Goal: Transaction & Acquisition: Purchase product/service

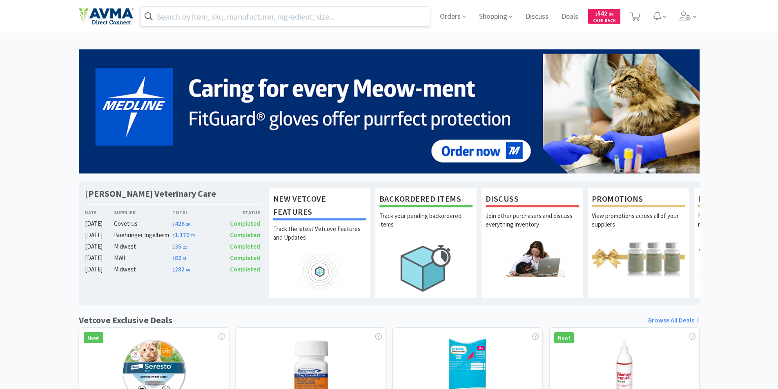
click at [194, 15] on input "text" at bounding box center [284, 16] width 289 height 19
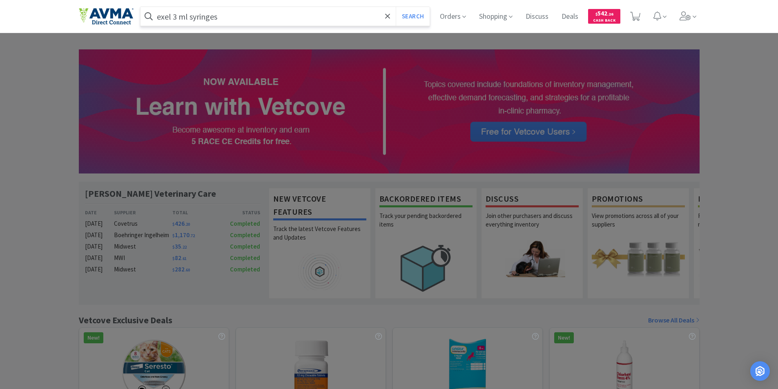
type input "exel 3 ml syringes"
click at [396, 7] on button "Search" at bounding box center [413, 16] width 34 height 19
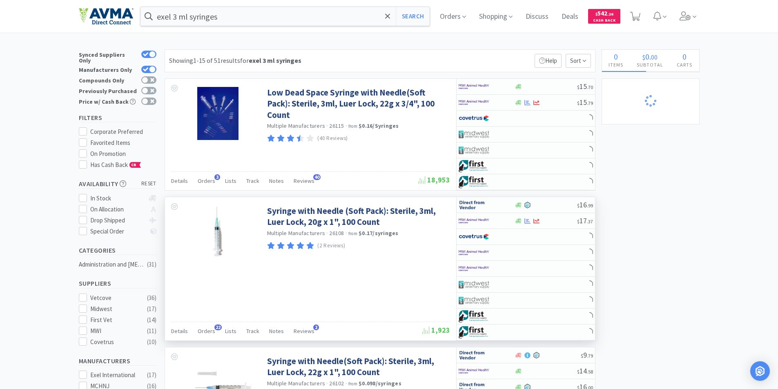
select select "1"
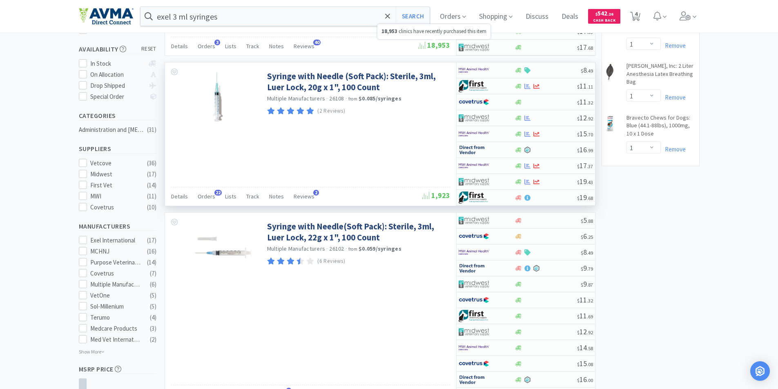
scroll to position [122, 0]
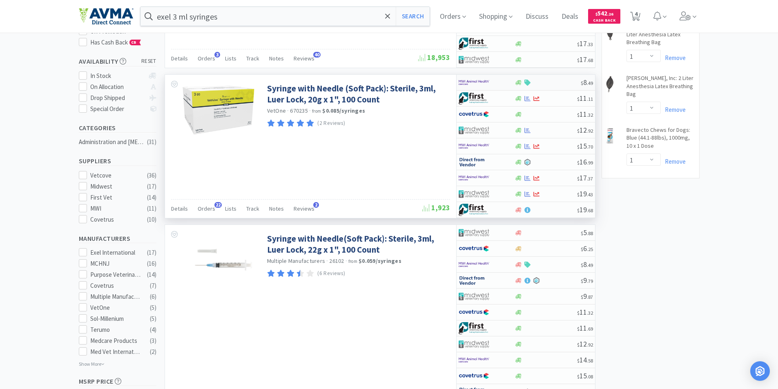
click at [466, 82] on img at bounding box center [473, 82] width 31 height 12
select select "1"
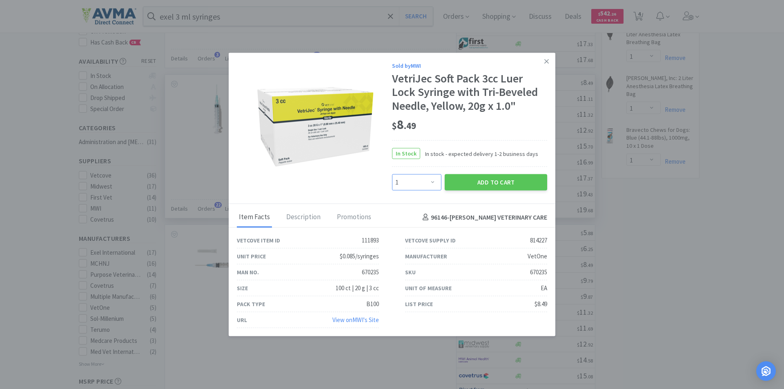
click at [432, 183] on select "Enter Quantity 1 2 3 4 5 6 7 8 9 10 11 12 13 14 15 16 17 18 19 20 Enter Quantity" at bounding box center [416, 182] width 49 height 16
click at [392, 174] on select "Enter Quantity 1 2 3 4 5 6 7 8 9 10 11 12 13 14 15 16 17 18 19 20 Enter Quantity" at bounding box center [416, 182] width 49 height 16
click at [485, 182] on button "Add to Cart" at bounding box center [496, 182] width 102 height 16
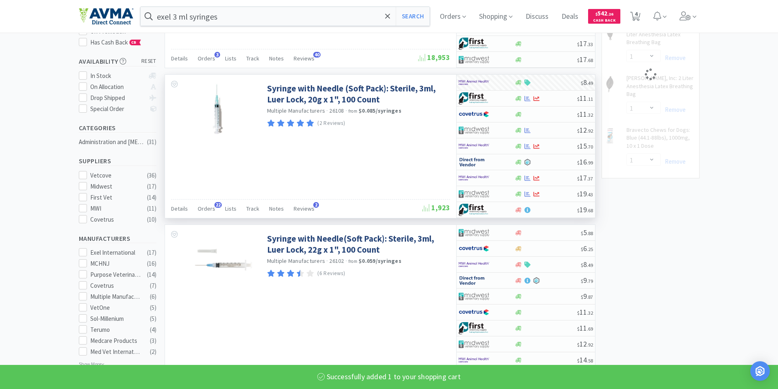
select select "1"
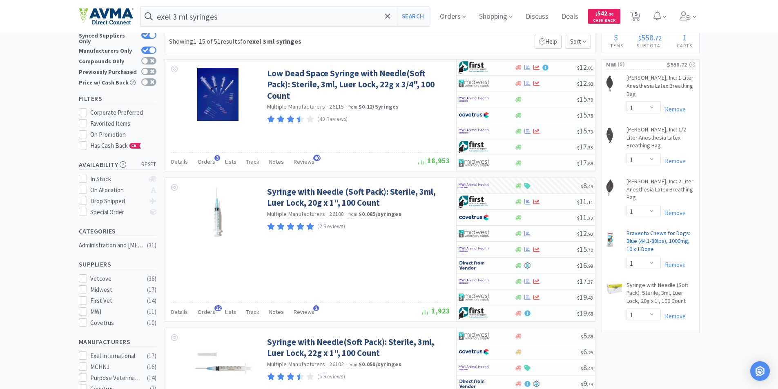
scroll to position [0, 0]
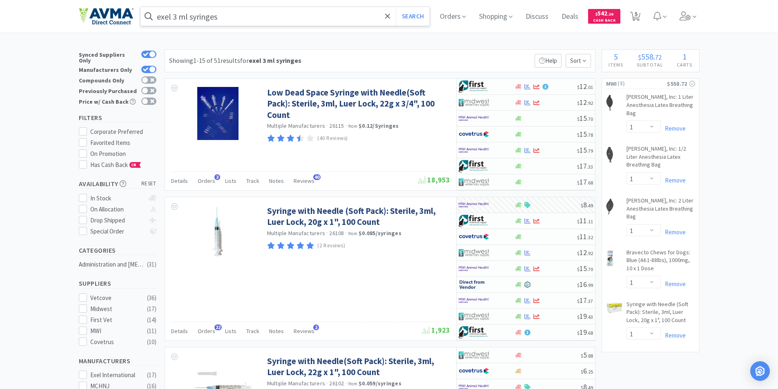
click at [222, 16] on input "exel 3 ml syringes" at bounding box center [284, 16] width 289 height 19
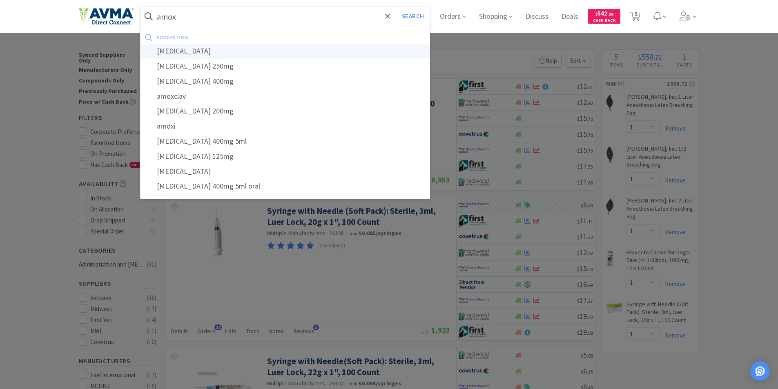
click at [173, 49] on div "[MEDICAL_DATA]" at bounding box center [284, 51] width 289 height 15
type input "[MEDICAL_DATA]"
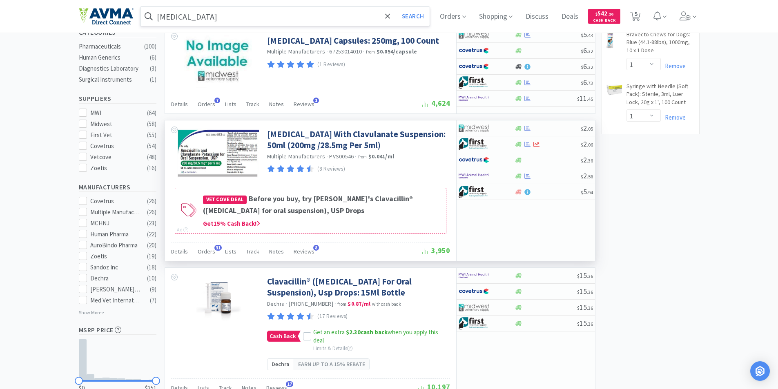
scroll to position [204, 0]
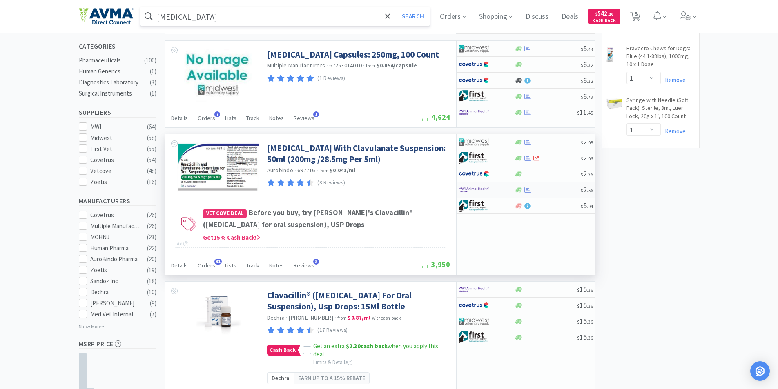
click at [474, 187] on img at bounding box center [473, 190] width 31 height 12
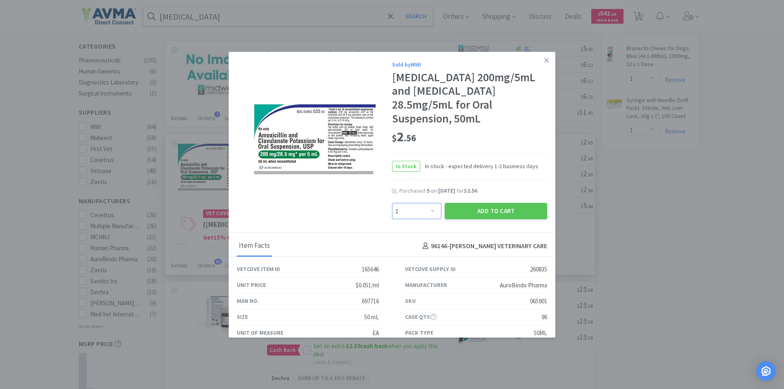
click at [429, 212] on select "Enter Quantity 1 2 3 4 5 6 7 8 9 10 11 12 13 14 15 16 17 18 19 20 Enter Quantity" at bounding box center [416, 211] width 49 height 16
select select "4"
click at [392, 203] on select "Enter Quantity 1 2 3 4 5 6 7 8 9 10 11 12 13 14 15 16 17 18 19 20 Enter Quantity" at bounding box center [416, 211] width 49 height 16
click at [479, 209] on button "Add to Cart" at bounding box center [496, 211] width 102 height 16
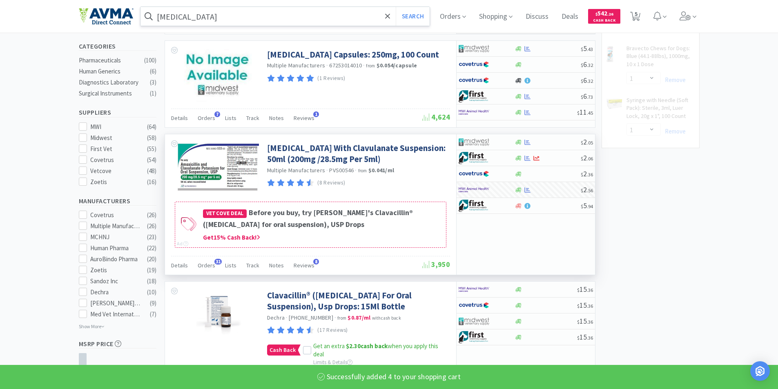
select select "4"
select select "1"
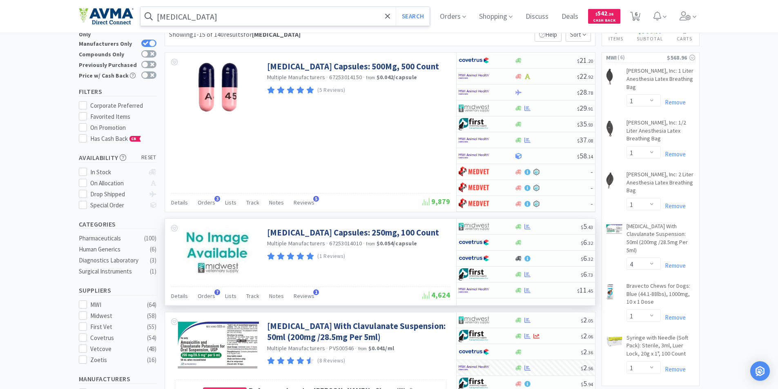
scroll to position [0, 0]
